Goal: Task Accomplishment & Management: Use online tool/utility

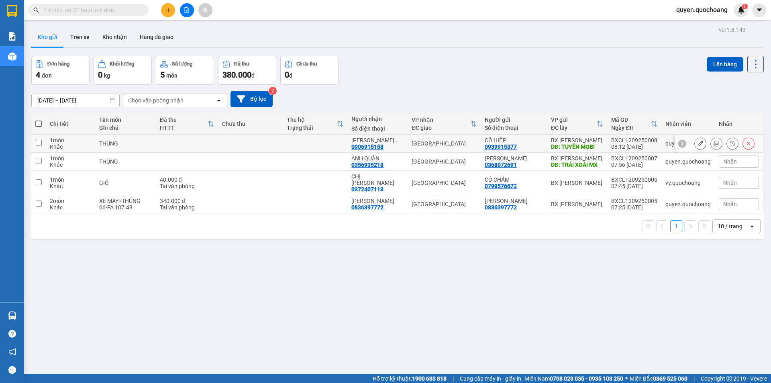
click at [633, 143] on div "08:12 [DATE]" at bounding box center [634, 146] width 46 height 6
checkbox input "true"
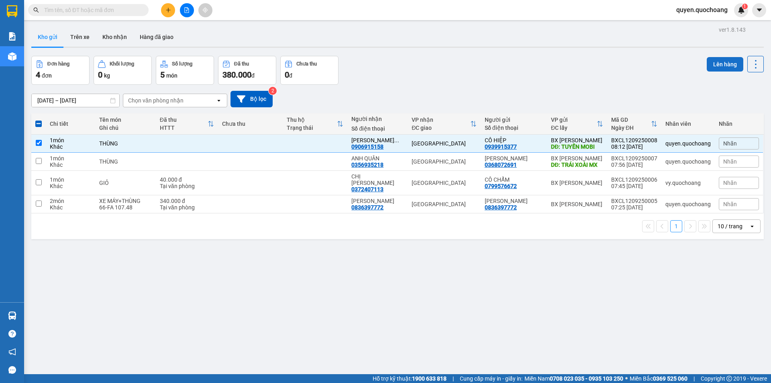
click at [725, 65] on button "Lên hàng" at bounding box center [725, 64] width 37 height 14
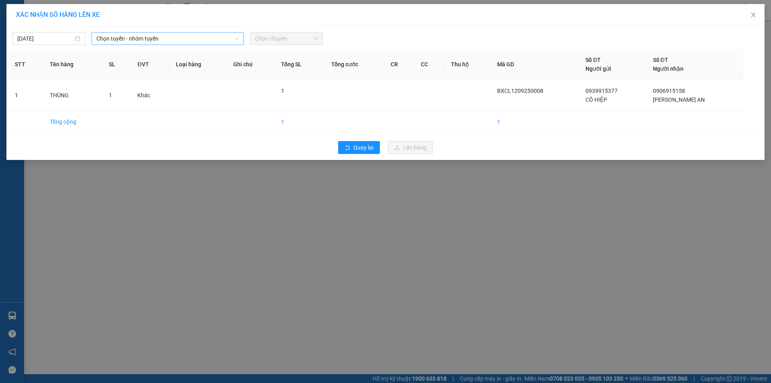
click at [195, 40] on span "Chọn tuyến - nhóm tuyến" at bounding box center [167, 39] width 143 height 12
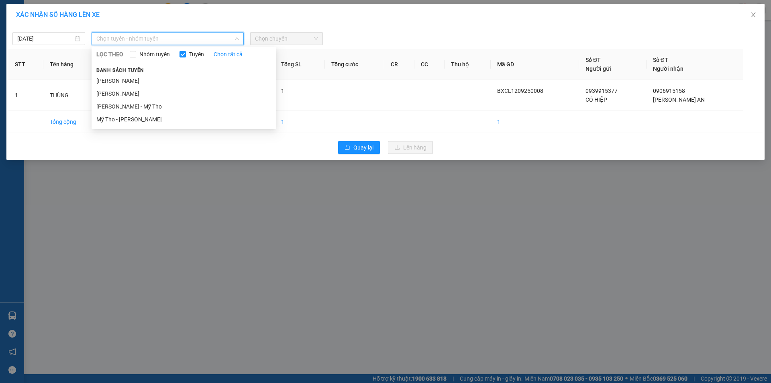
click at [154, 74] on div "Danh sách tuyến [PERSON_NAME] - Mỹ Tho Mỹ Tho - [PERSON_NAME]" at bounding box center [184, 95] width 185 height 60
click at [154, 78] on li "[PERSON_NAME]" at bounding box center [184, 80] width 185 height 13
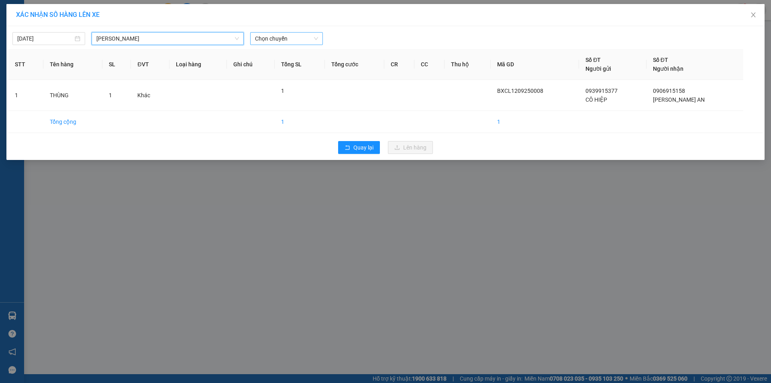
click at [258, 37] on span "Chọn chuyến" at bounding box center [286, 39] width 63 height 12
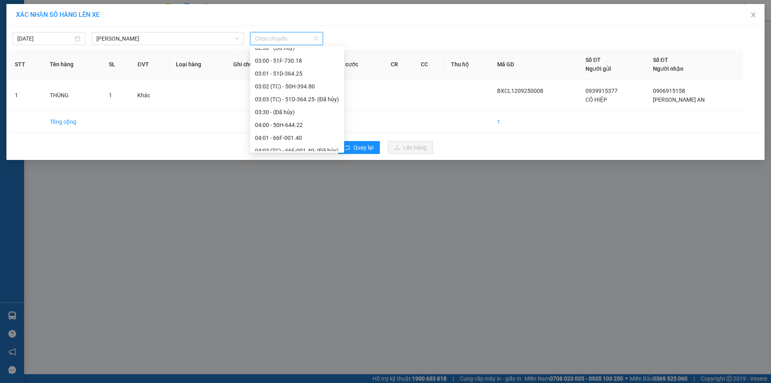
scroll to position [161, 0]
click at [278, 141] on div "09:00 - 66F-001.31" at bounding box center [297, 138] width 84 height 9
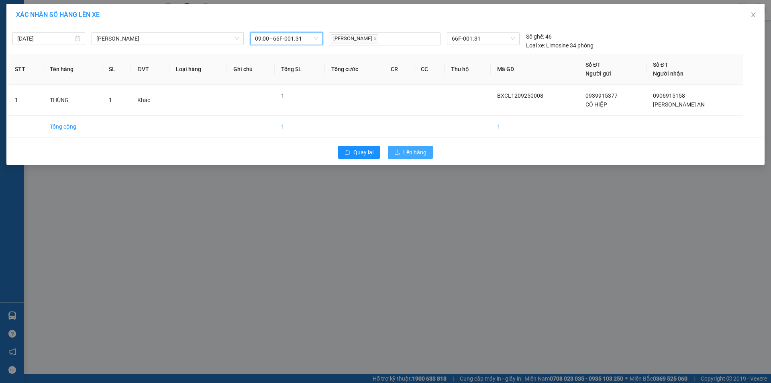
click at [407, 153] on span "Lên hàng" at bounding box center [414, 152] width 23 height 9
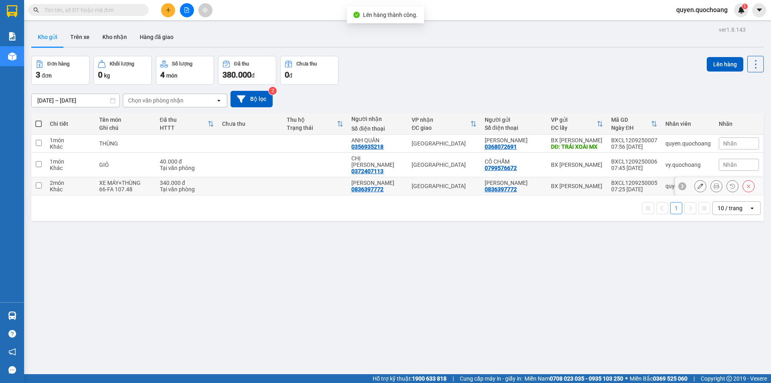
click at [625, 180] on div "BXCL1209250005" at bounding box center [634, 183] width 46 height 6
checkbox input "true"
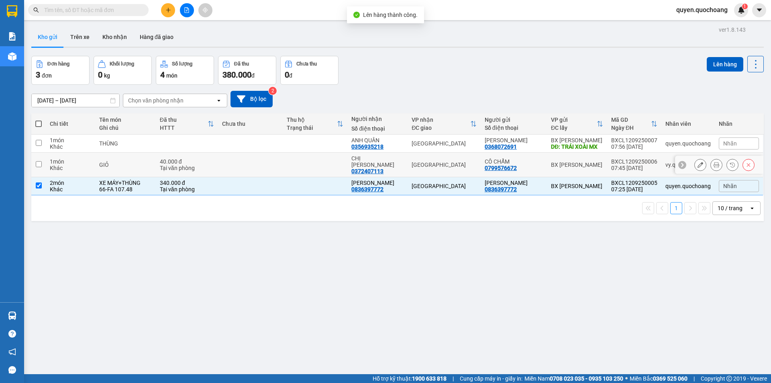
click at [632, 160] on div "BXCL1209250006" at bounding box center [634, 161] width 46 height 6
checkbox input "true"
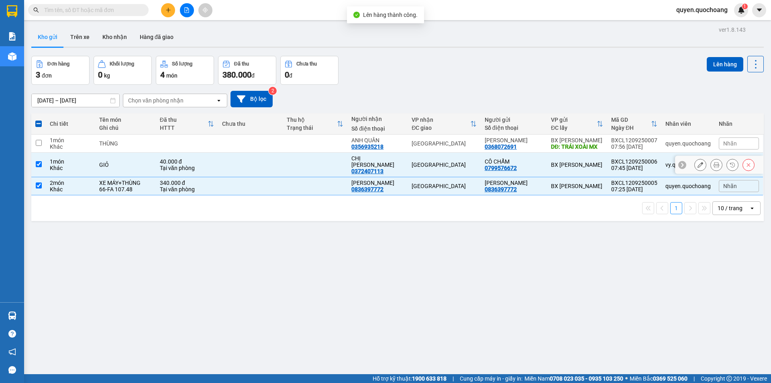
click at [640, 143] on div "BXCL1209250007" at bounding box center [634, 140] width 46 height 6
checkbox input "true"
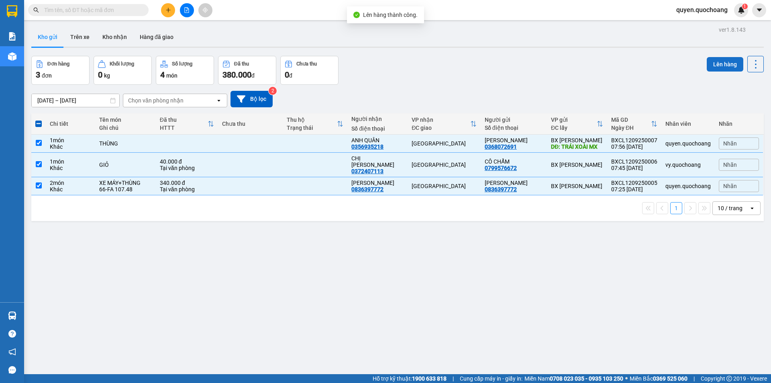
click at [722, 64] on button "Lên hàng" at bounding box center [725, 64] width 37 height 14
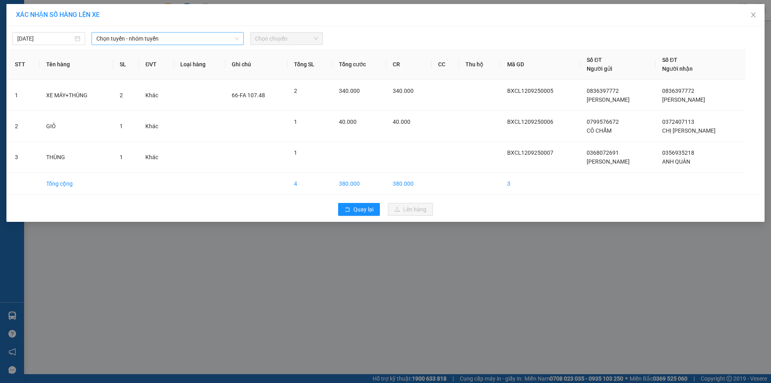
click at [166, 34] on span "Chọn tuyến - nhóm tuyến" at bounding box center [167, 39] width 143 height 12
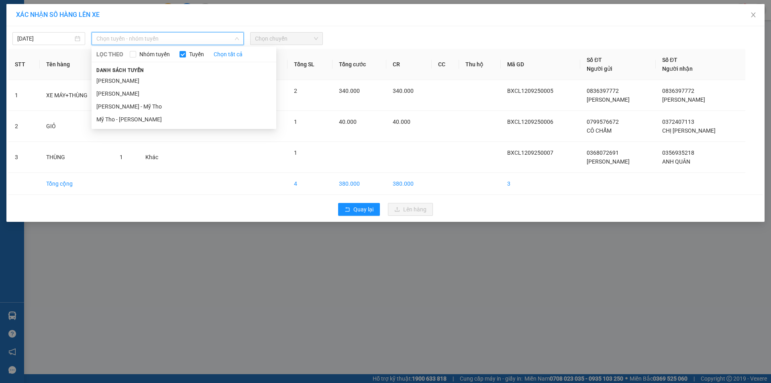
click at [132, 77] on li "[PERSON_NAME]" at bounding box center [184, 80] width 185 height 13
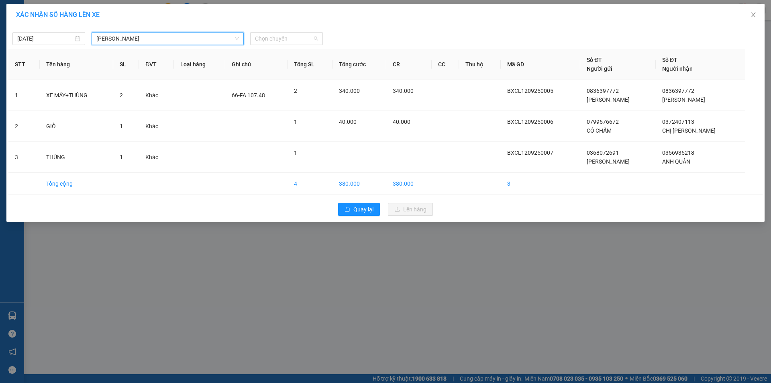
drag, startPoint x: 298, startPoint y: 40, endPoint x: 335, endPoint y: 50, distance: 37.4
click at [298, 41] on span "Chọn chuyến" at bounding box center [286, 39] width 63 height 12
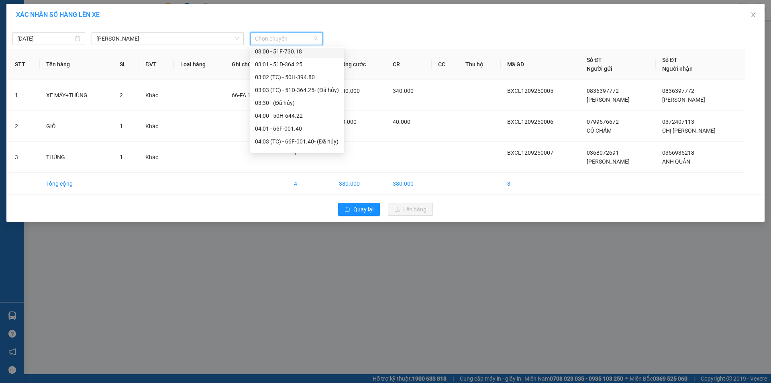
scroll to position [161, 0]
click at [284, 125] on div "08:00 - 51B-277.70" at bounding box center [297, 125] width 84 height 9
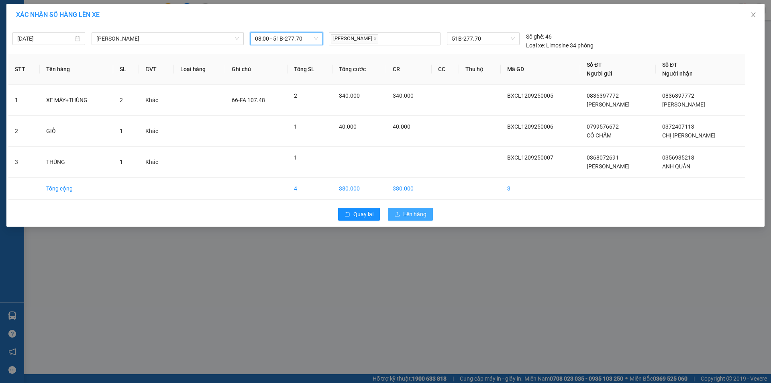
click at [401, 210] on button "Lên hàng" at bounding box center [410, 214] width 45 height 13
